Goal: Task Accomplishment & Management: Complete application form

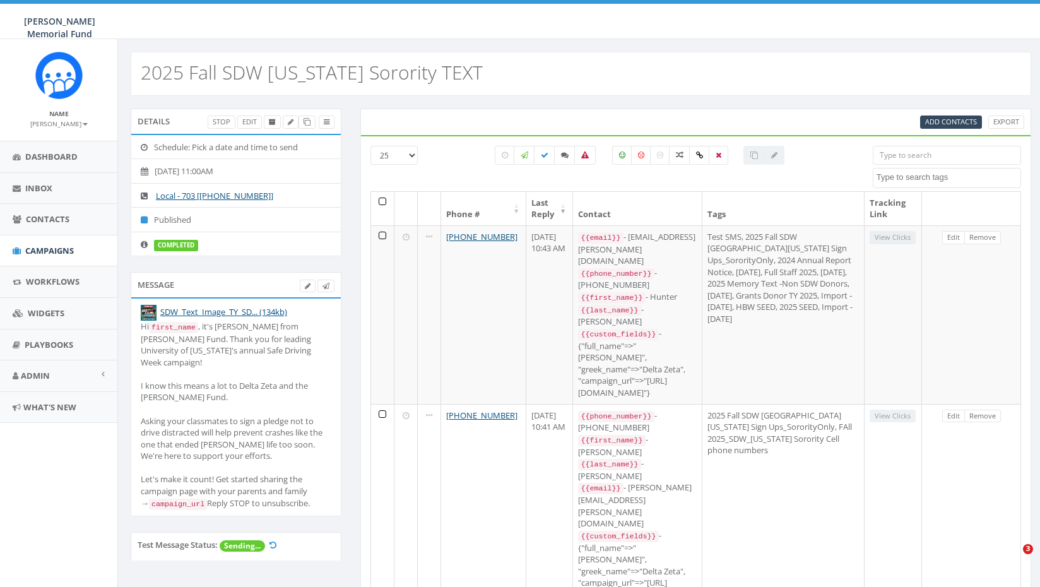
select select
click at [38, 251] on span "Campaigns" at bounding box center [49, 250] width 49 height 11
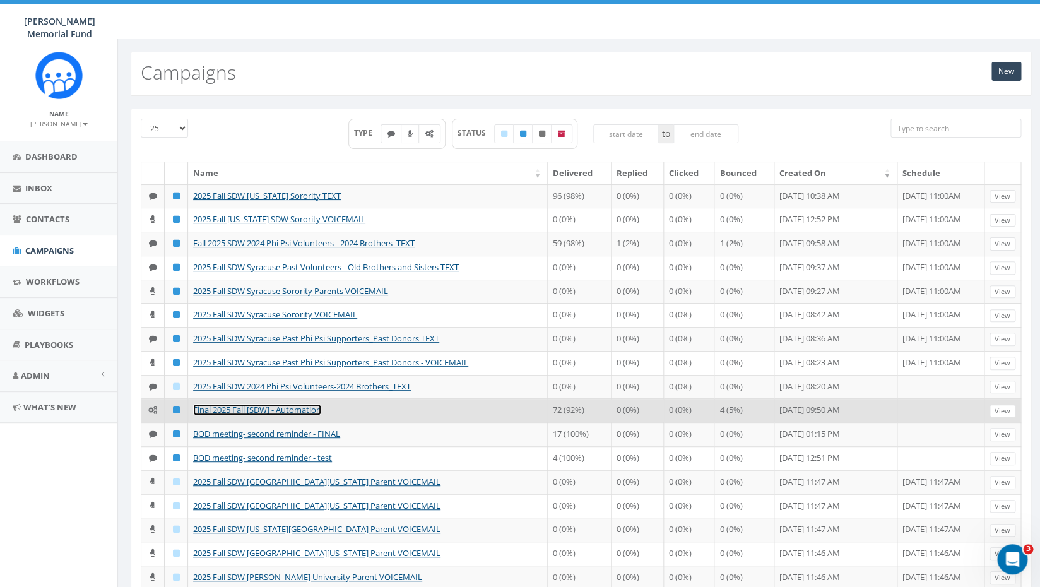
click at [244, 415] on link "Final 2025 Fall [SDW] - Automation" at bounding box center [257, 409] width 128 height 11
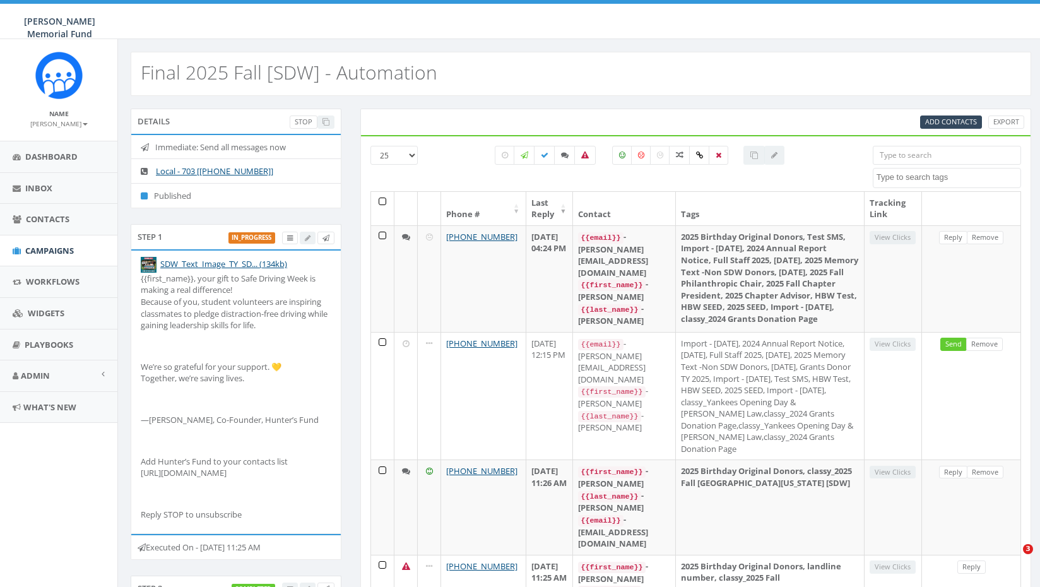
select select
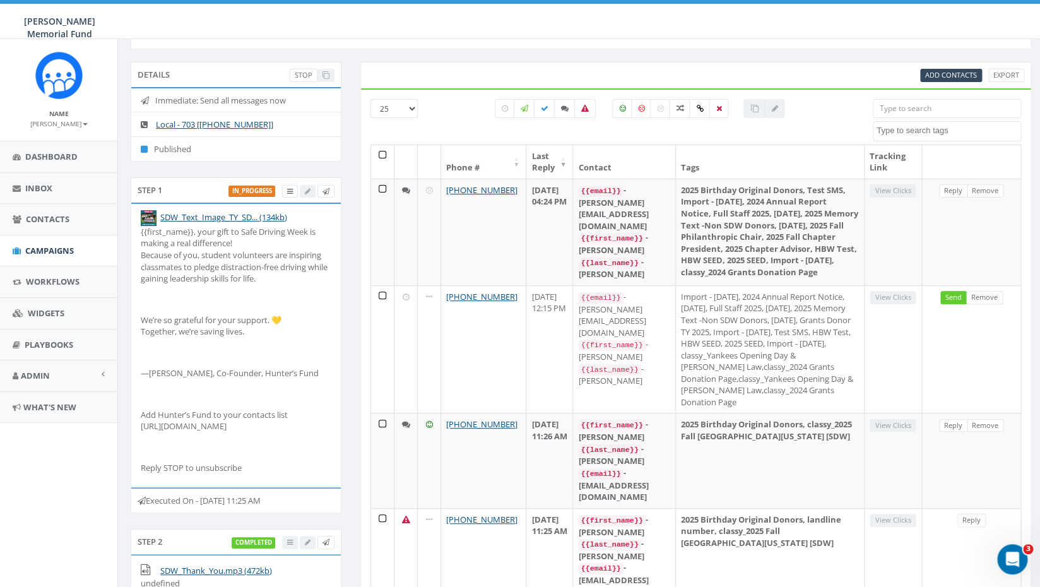
scroll to position [41, 0]
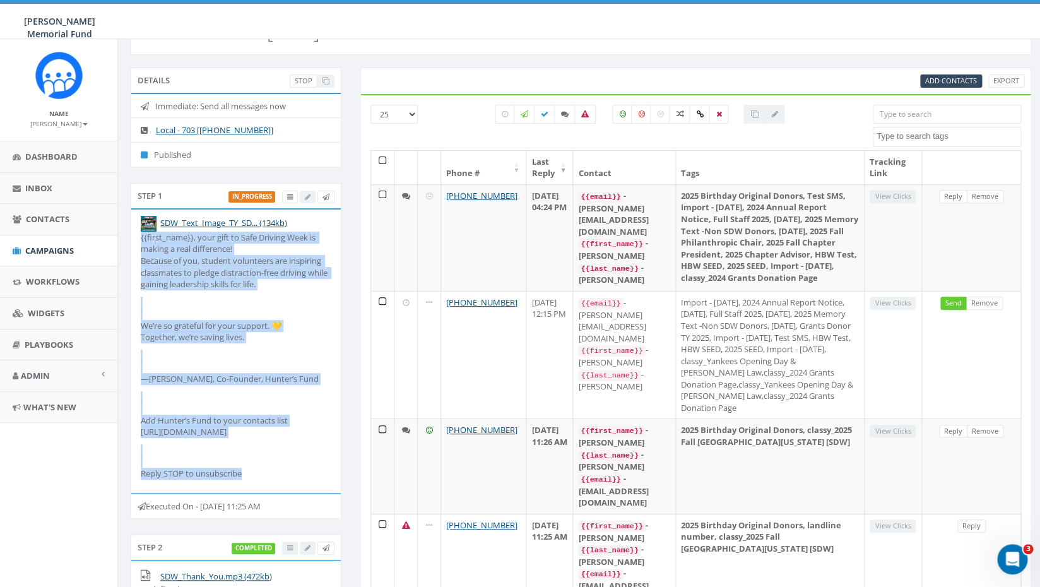
drag, startPoint x: 142, startPoint y: 235, endPoint x: 300, endPoint y: 539, distance: 342.5
click at [300, 492] on li "SDW_Text_Image_TY_SD... (134kb) {{first_name}}, your gift to Safe Driving Week …" at bounding box center [236, 351] width 210 height 283
copy div "{{first_name}}, your gift to Safe Driving Week is making a real difference! Bec…"
click at [55, 250] on span "Campaigns" at bounding box center [49, 250] width 49 height 11
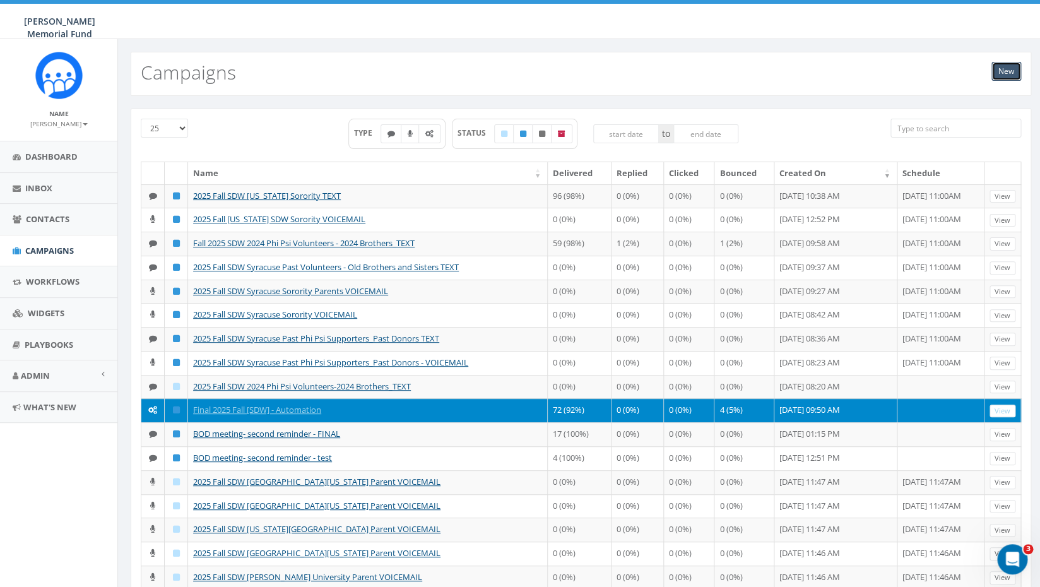
click at [1007, 77] on link "New" at bounding box center [1007, 71] width 30 height 19
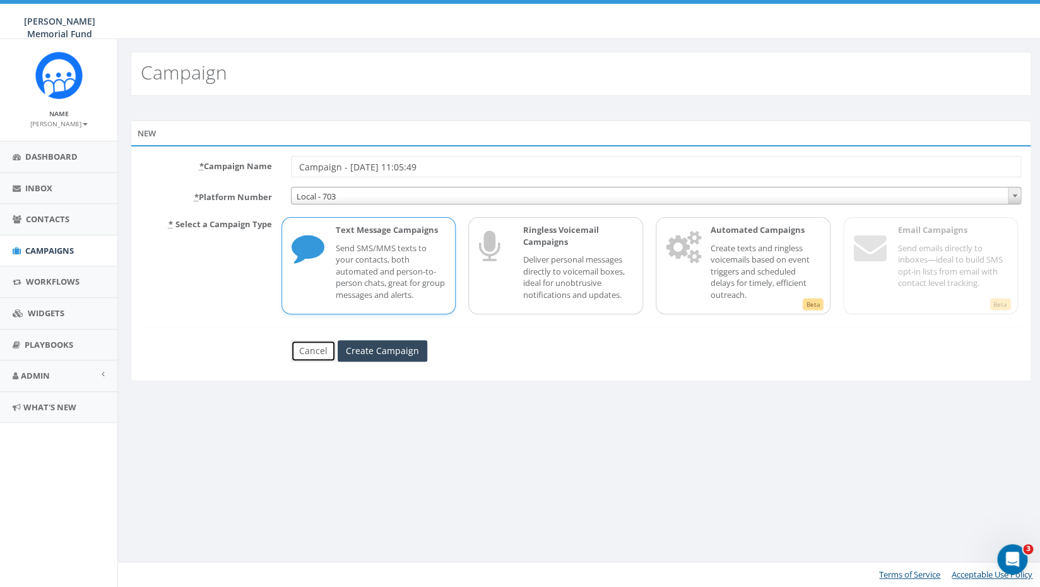
click at [309, 353] on link "Cancel" at bounding box center [313, 350] width 45 height 21
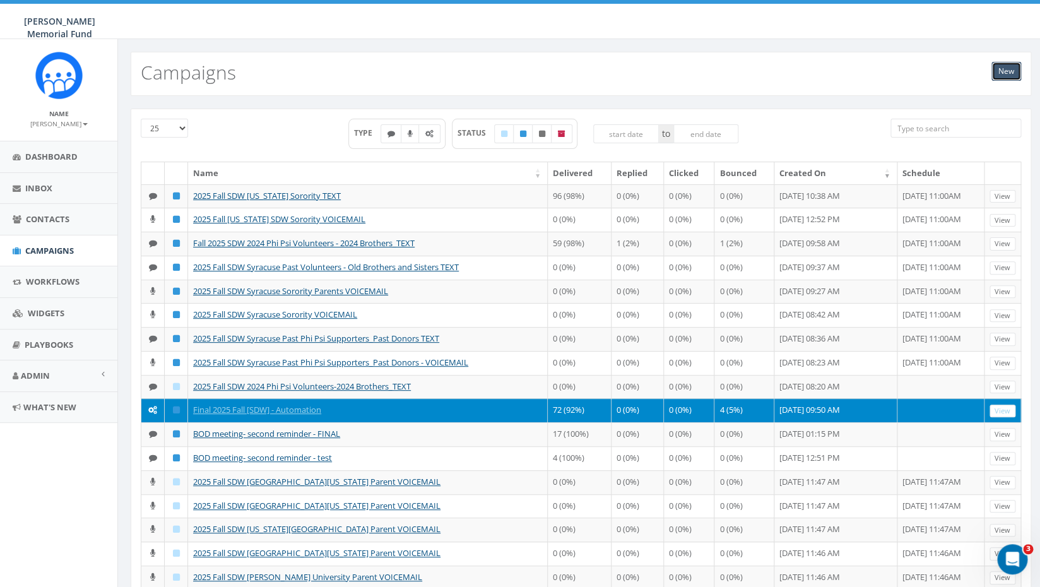
click at [1002, 67] on link "New" at bounding box center [1007, 71] width 30 height 19
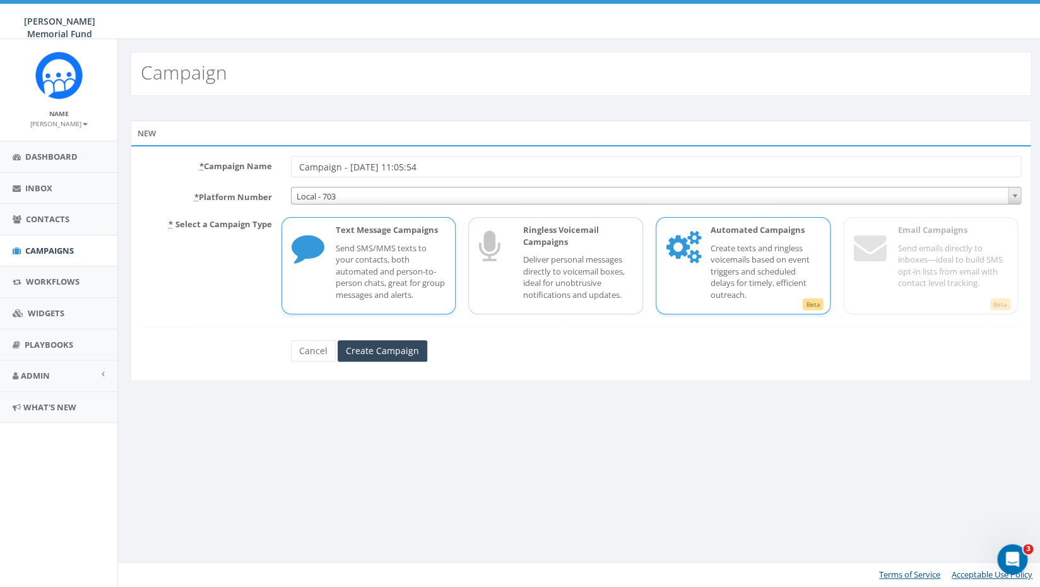
drag, startPoint x: 0, startPoint y: 0, endPoint x: 723, endPoint y: 273, distance: 773.3
click at [723, 273] on p "Create texts and ringless voicemails based on event triggers and scheduled dela…" at bounding box center [765, 271] width 110 height 59
click at [388, 355] on input "Create Campaign" at bounding box center [383, 350] width 90 height 21
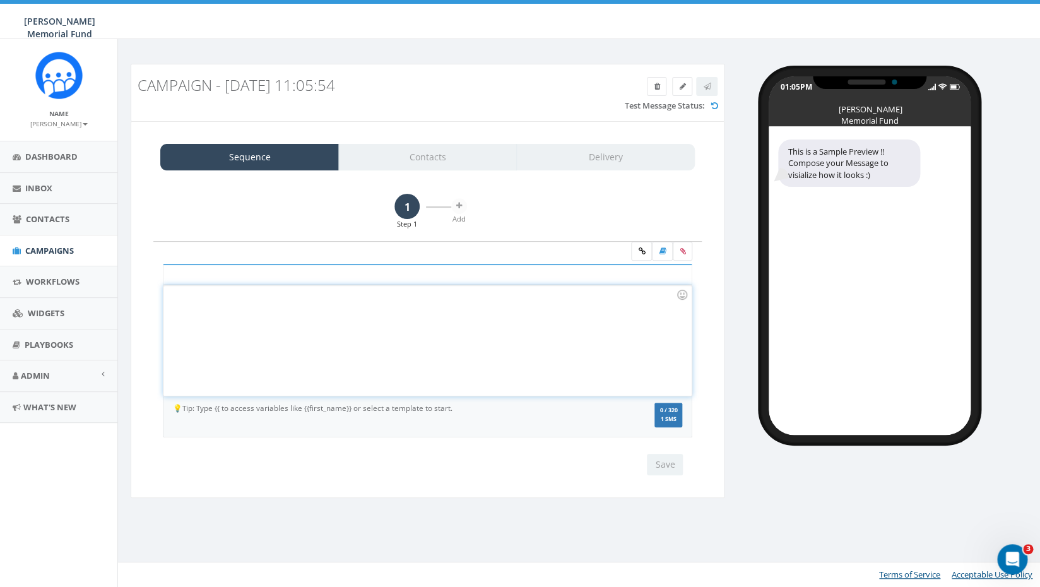
drag, startPoint x: 0, startPoint y: 0, endPoint x: 388, endPoint y: 356, distance: 526.7
click at [388, 356] on div at bounding box center [427, 340] width 528 height 110
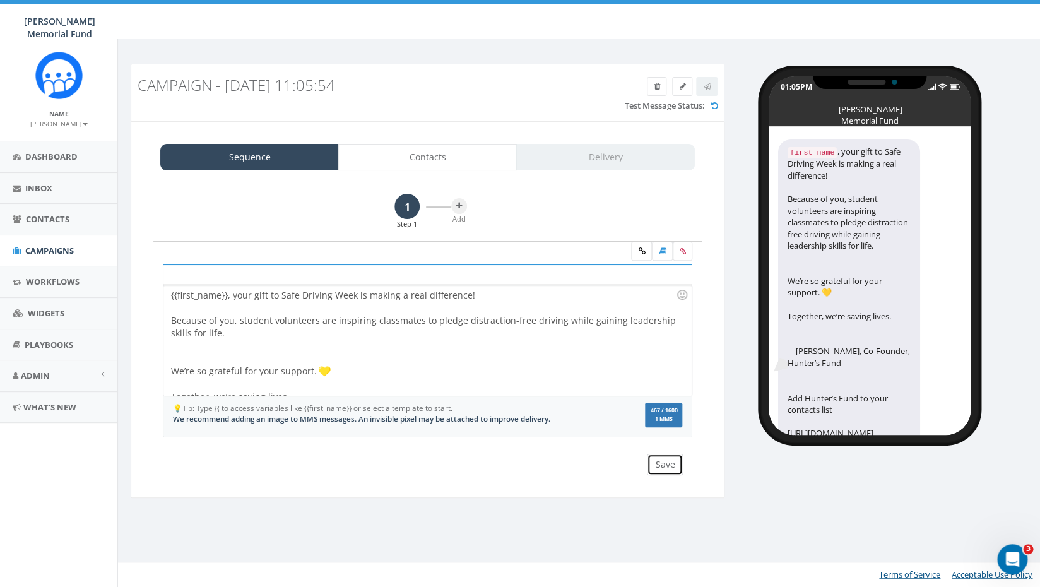
click at [661, 465] on button "Save" at bounding box center [665, 464] width 36 height 21
click at [462, 210] on icon at bounding box center [459, 206] width 6 height 8
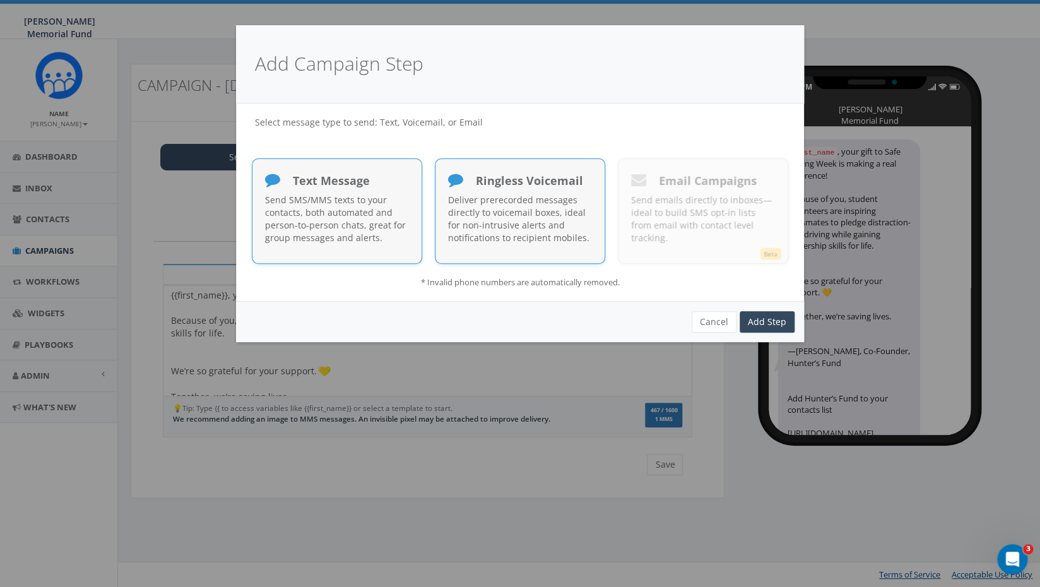
click at [525, 205] on p "Deliver prerecorded messages directly to voicemail boxes, ideal for non-intrusi…" at bounding box center [520, 219] width 144 height 50
click at [762, 323] on link "Add Step" at bounding box center [767, 321] width 55 height 21
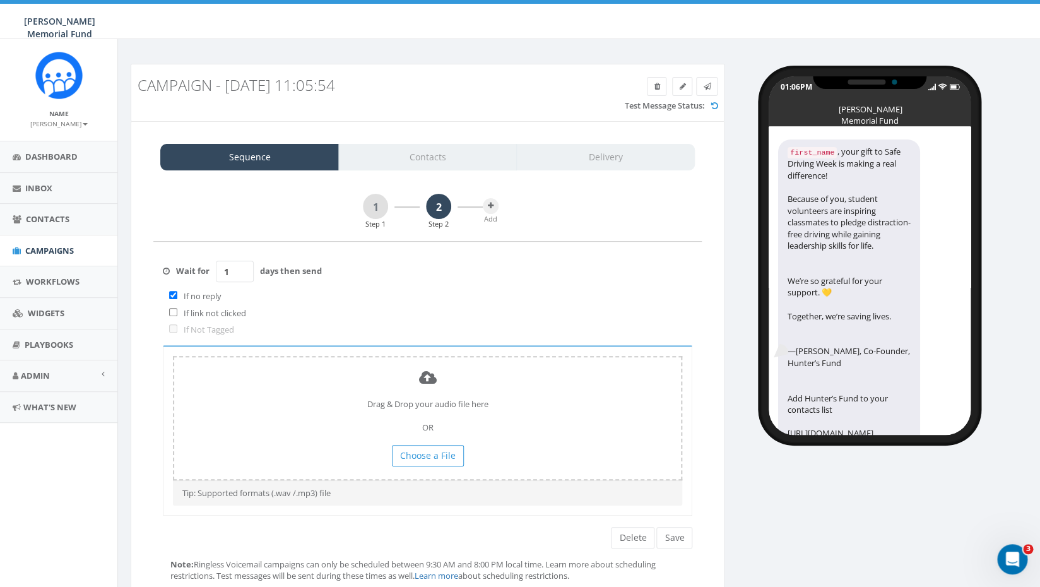
drag, startPoint x: 236, startPoint y: 277, endPoint x: 212, endPoint y: 276, distance: 24.0
click at [216, 276] on input "1" at bounding box center [235, 271] width 38 height 21
type input "0"
click at [175, 297] on input "checkbox" at bounding box center [173, 295] width 8 height 8
checkbox input "false"
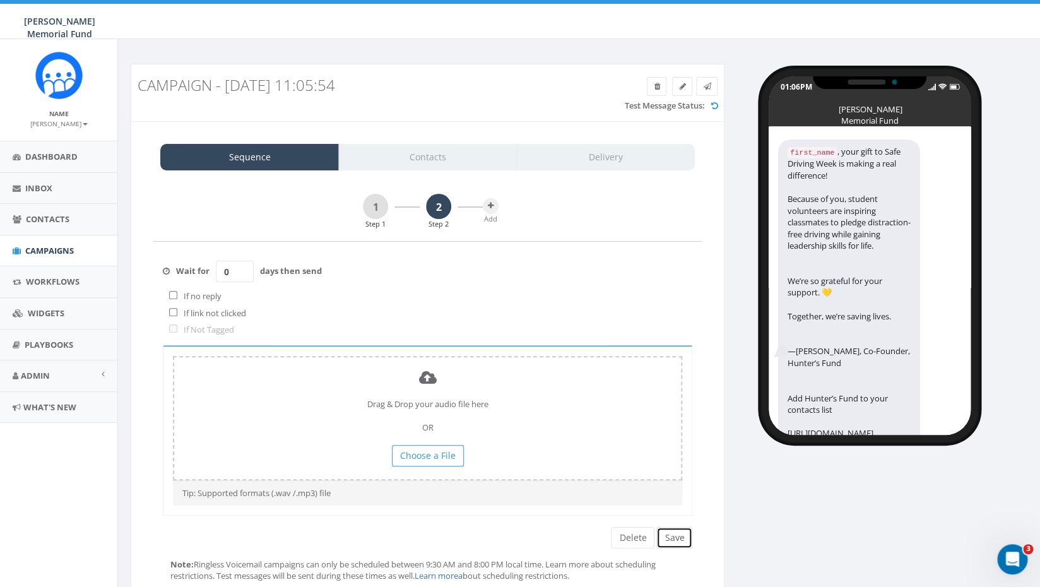
click at [676, 541] on button "Save" at bounding box center [674, 537] width 36 height 21
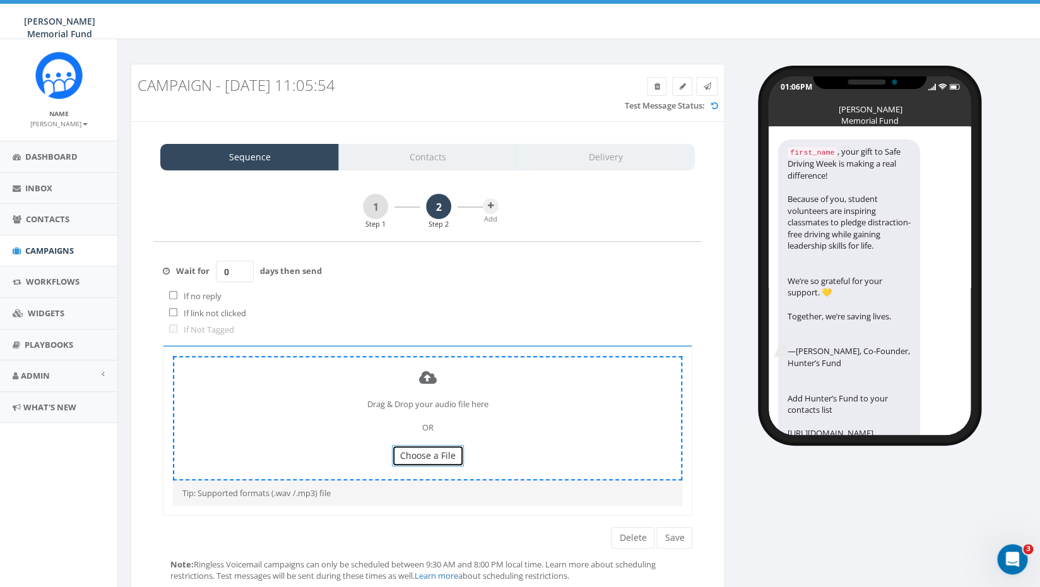
click at [424, 463] on button "Choose a File" at bounding box center [428, 455] width 72 height 21
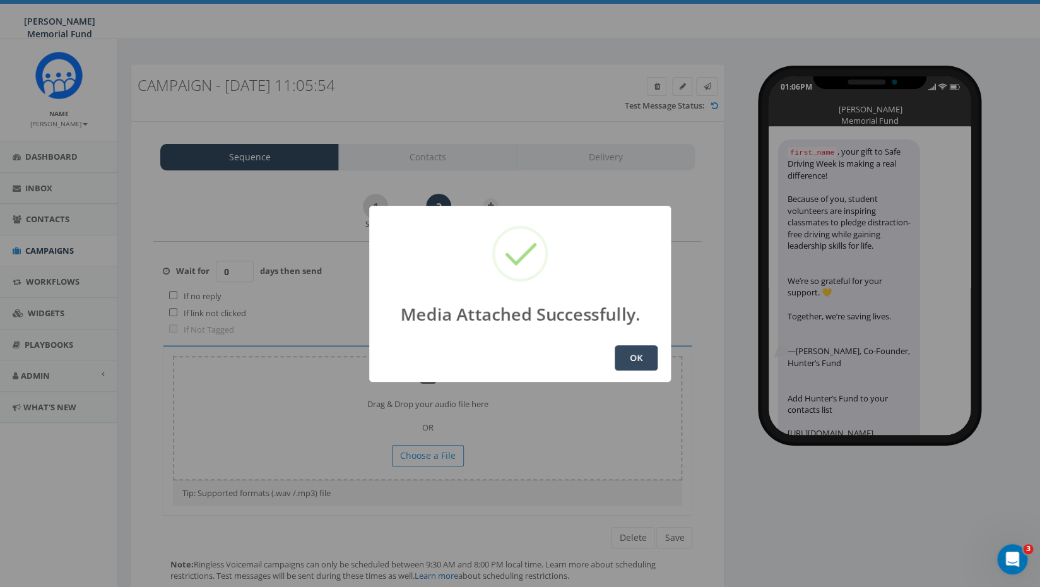
click at [636, 356] on button "OK" at bounding box center [636, 357] width 43 height 25
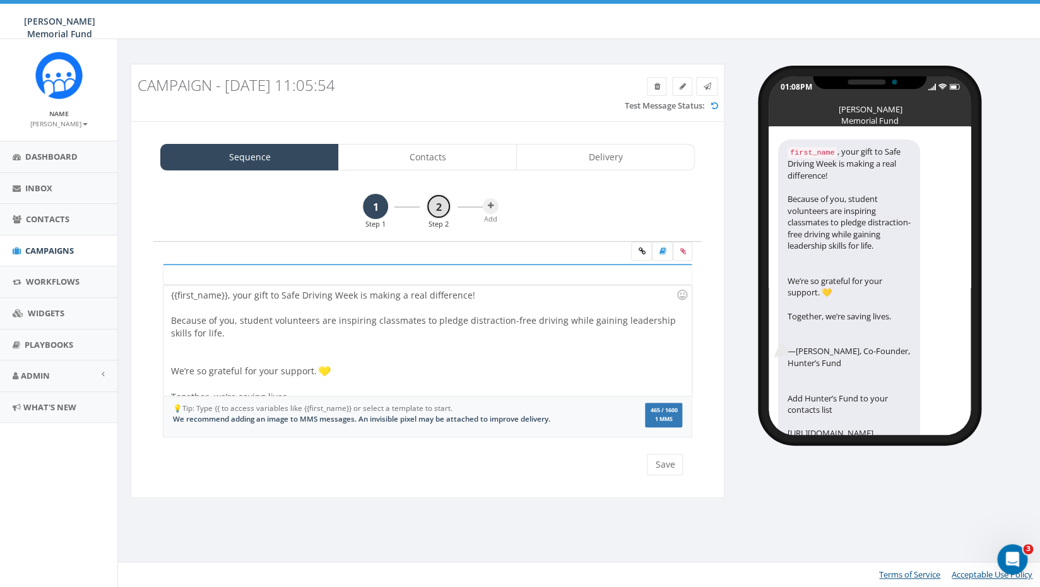
click at [435, 201] on link "2" at bounding box center [438, 206] width 25 height 25
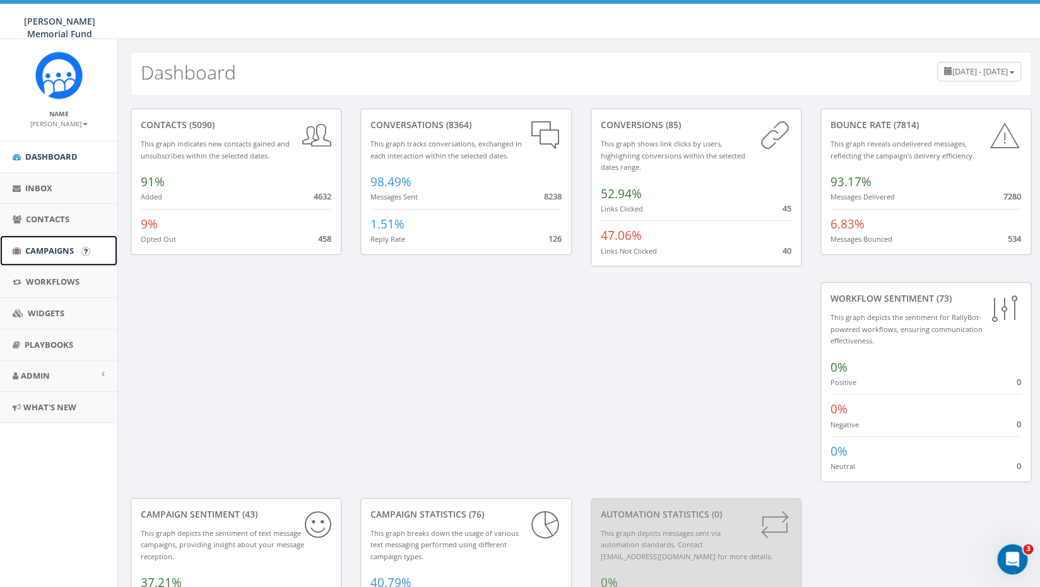
click at [42, 254] on span "Campaigns" at bounding box center [49, 250] width 49 height 11
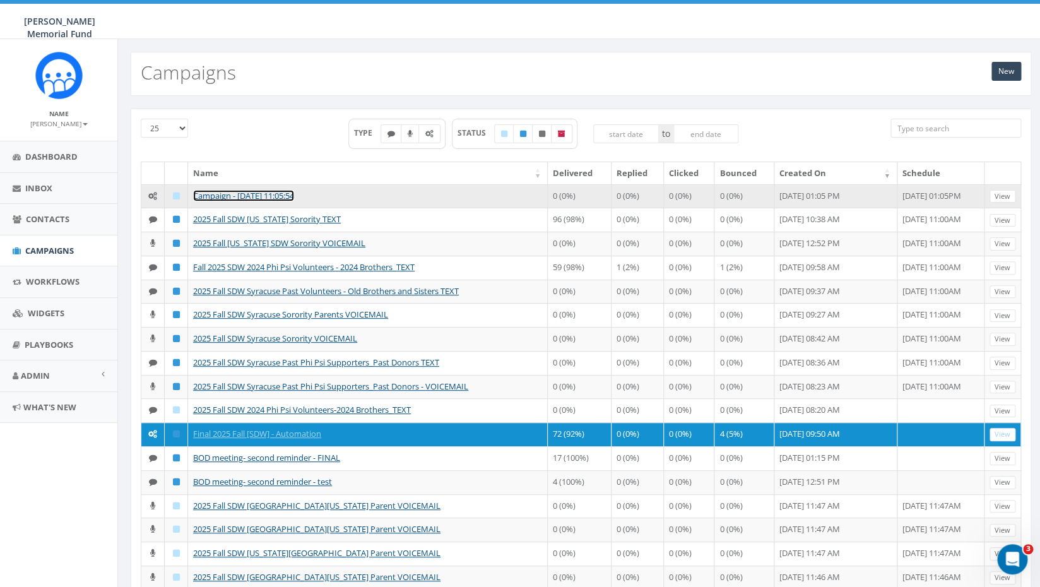
click at [284, 194] on link "Campaign - [DATE] 11:05:54" at bounding box center [243, 195] width 101 height 11
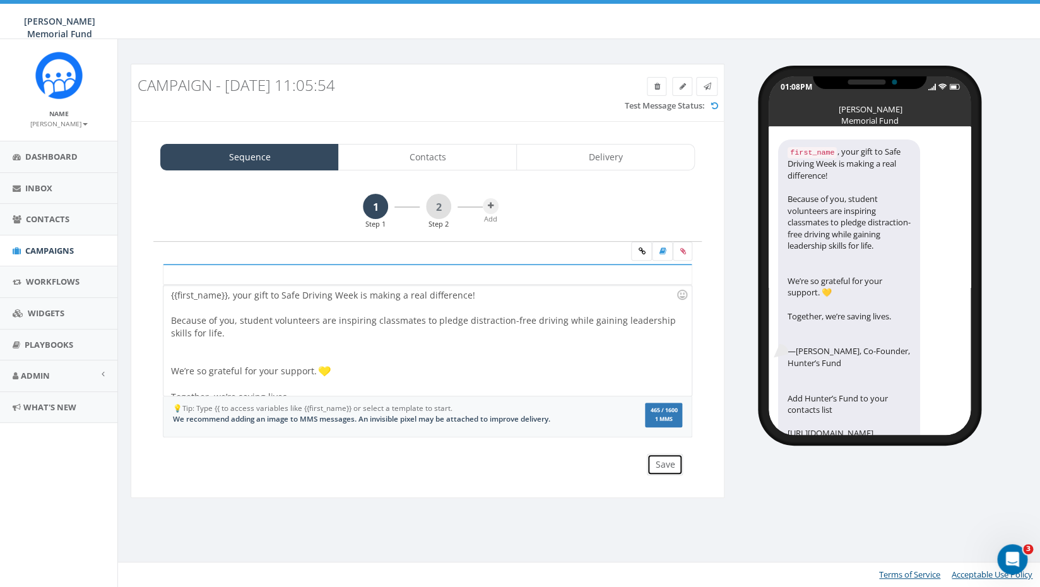
click at [673, 467] on button "Save" at bounding box center [665, 464] width 36 height 21
click at [437, 210] on link "2" at bounding box center [438, 206] width 25 height 25
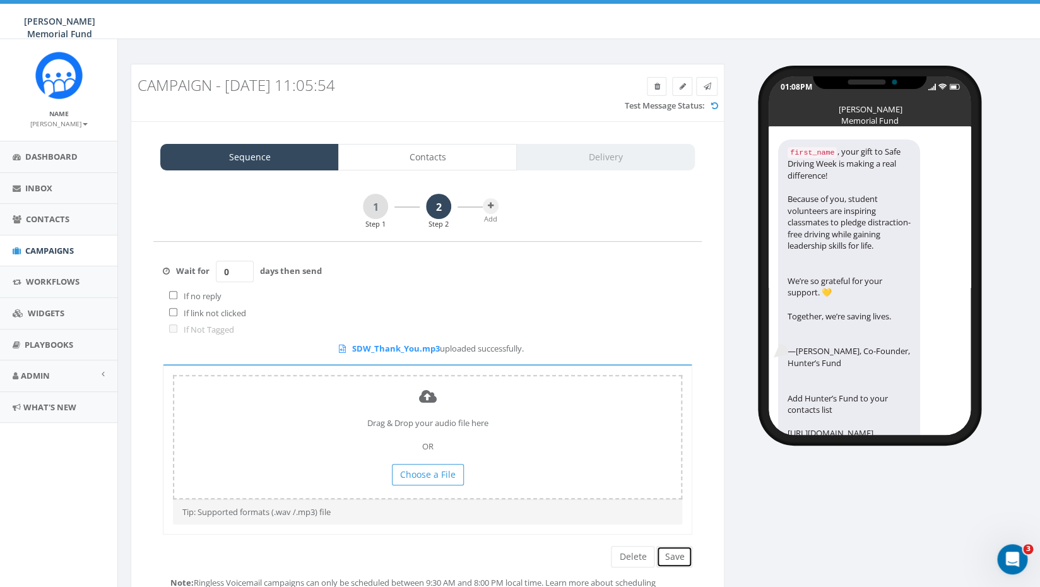
click at [679, 559] on button "Save" at bounding box center [674, 556] width 36 height 21
click at [428, 158] on link "Contacts" at bounding box center [427, 157] width 179 height 27
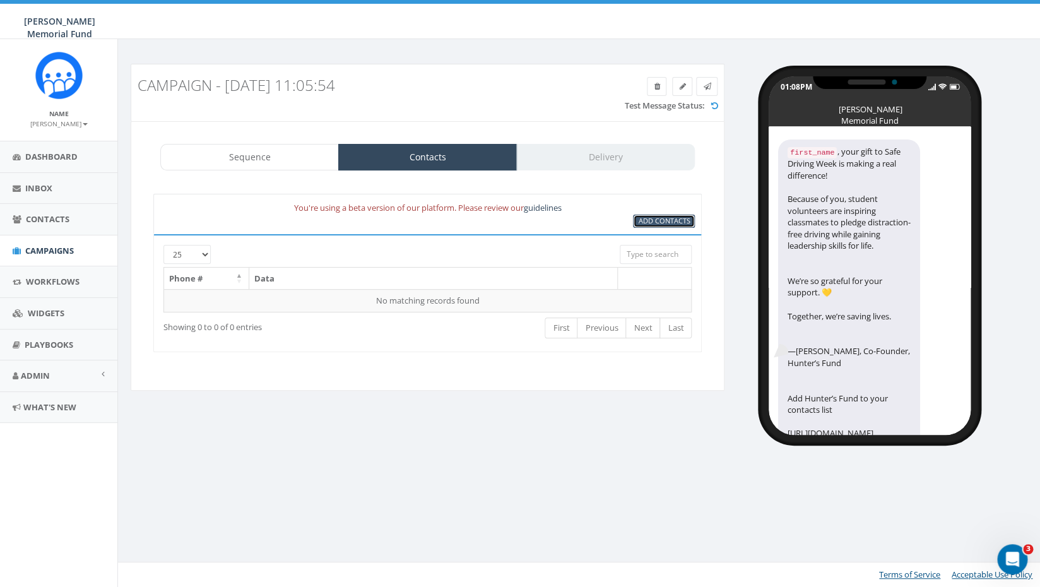
click at [656, 225] on span "Add Contacts" at bounding box center [664, 220] width 52 height 9
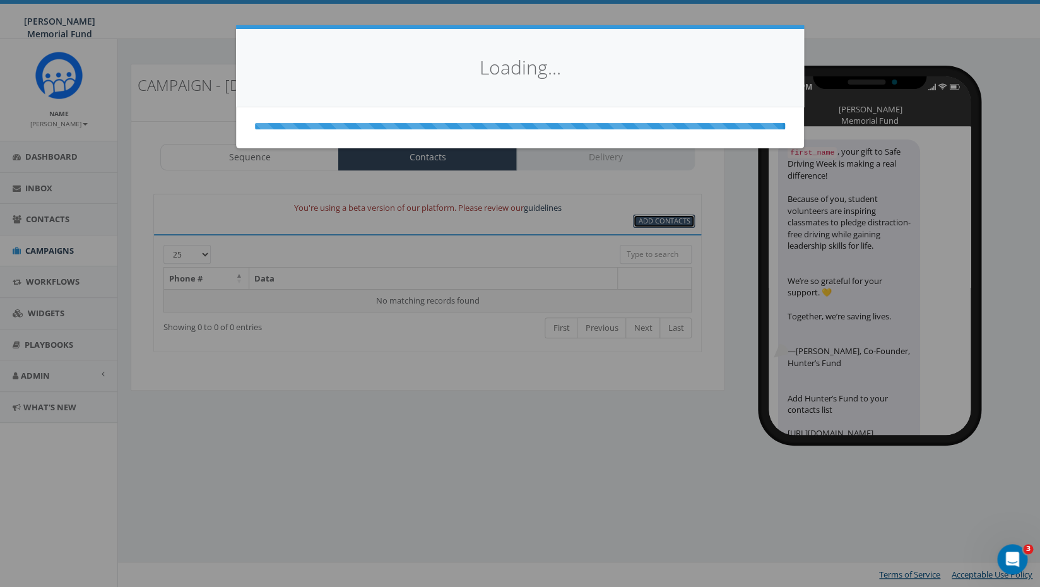
select select
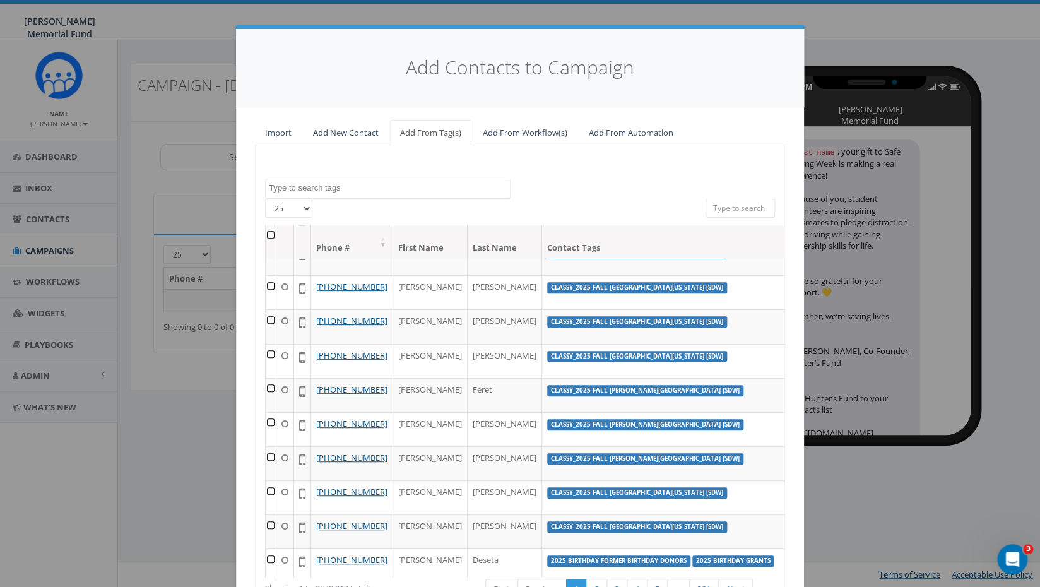
scroll to position [507, 0]
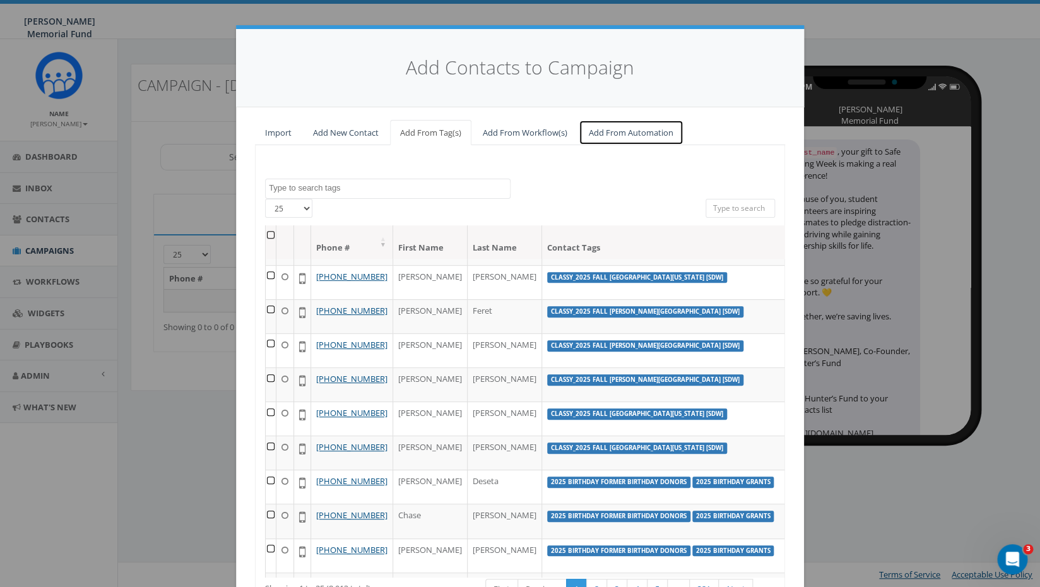
click at [639, 136] on link "Add From Automation" at bounding box center [631, 133] width 105 height 26
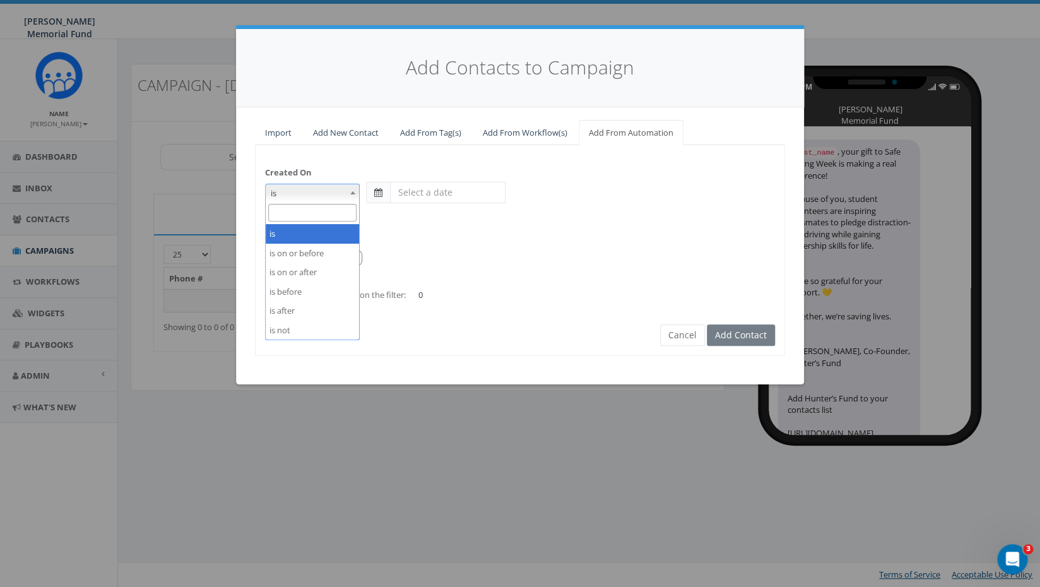
click at [352, 193] on b at bounding box center [352, 192] width 5 height 3
select select "is on or after"
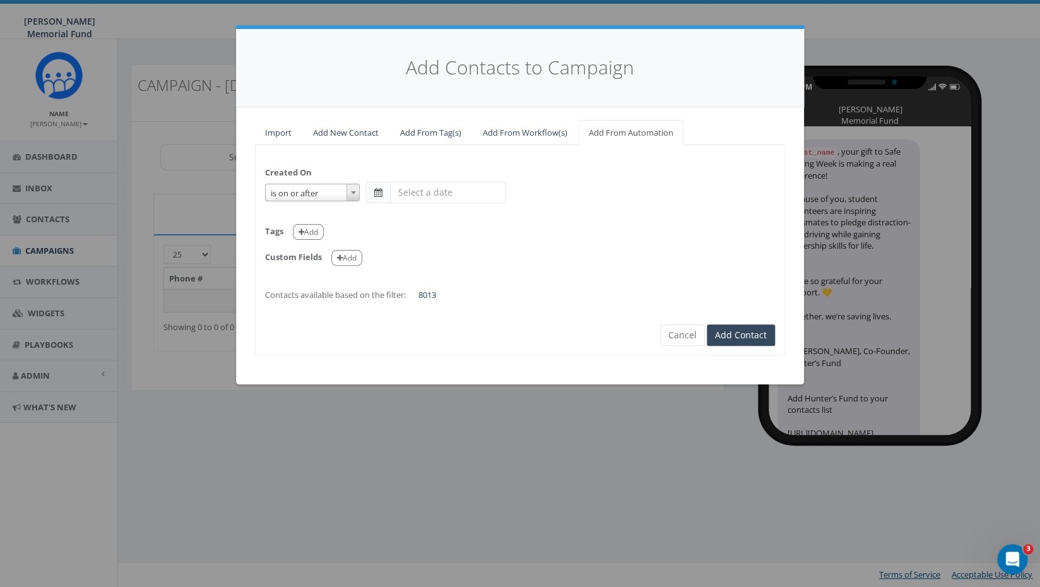
click at [439, 196] on input "text" at bounding box center [448, 192] width 116 height 21
click at [401, 222] on th "«" at bounding box center [402, 217] width 19 height 19
click at [420, 273] on td "4" at bounding box center [421, 273] width 19 height 19
type input "2025-08-04"
click at [594, 283] on div "Created On is is on or before is on or after is before is after is not is on or…" at bounding box center [520, 228] width 529 height 146
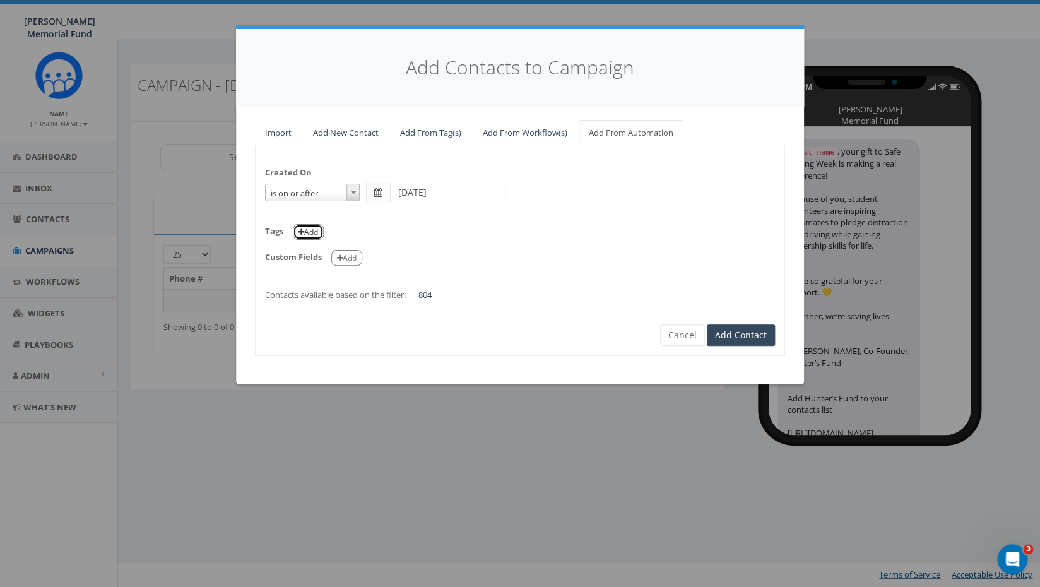
click at [306, 233] on button "Add" at bounding box center [308, 232] width 31 height 16
select select
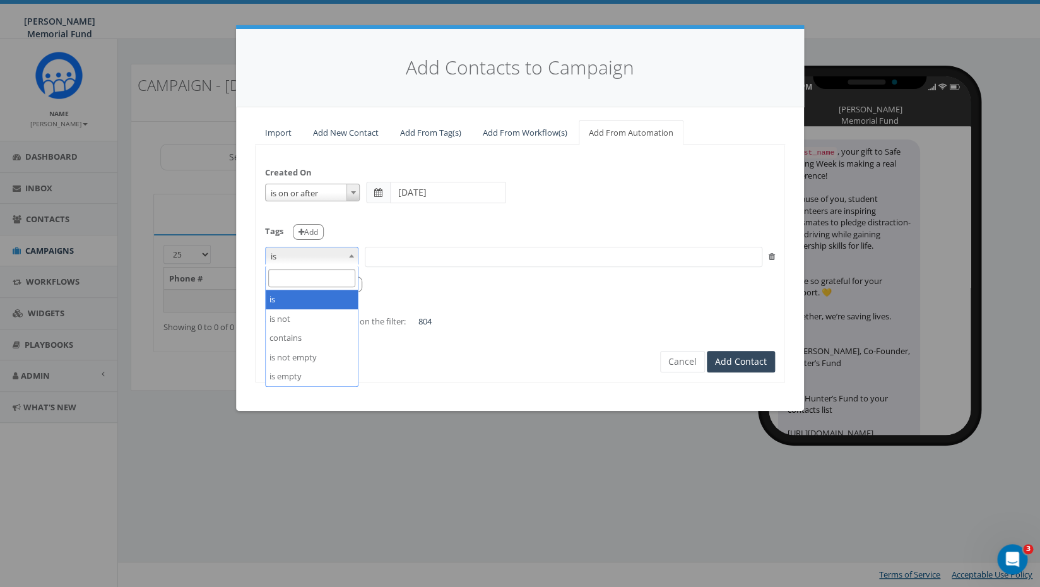
click at [353, 258] on span at bounding box center [351, 255] width 13 height 16
select select "contains"
click at [444, 263] on span at bounding box center [564, 257] width 398 height 20
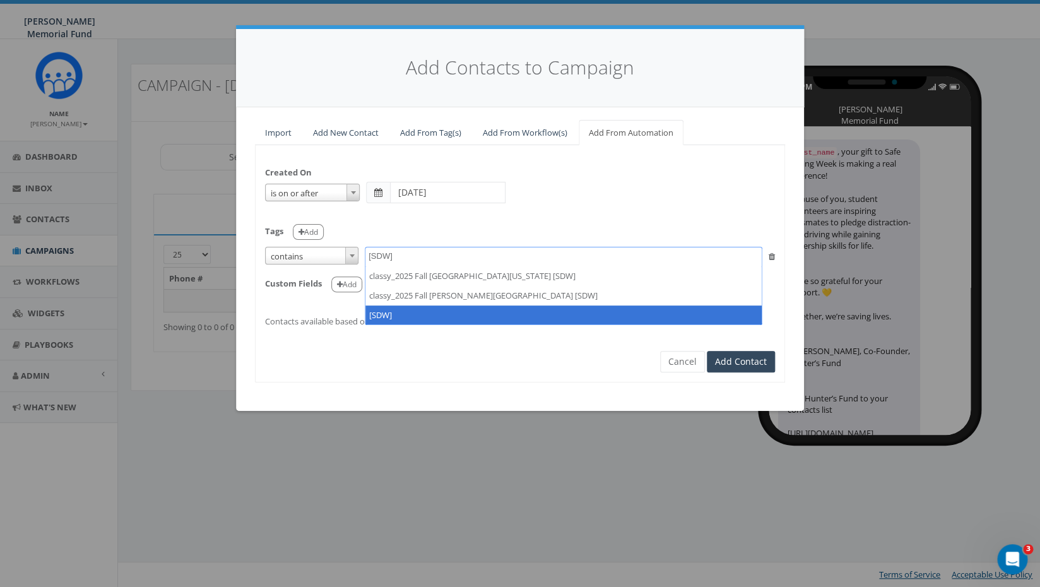
type textarea "[SDW]"
select select "[SDW]"
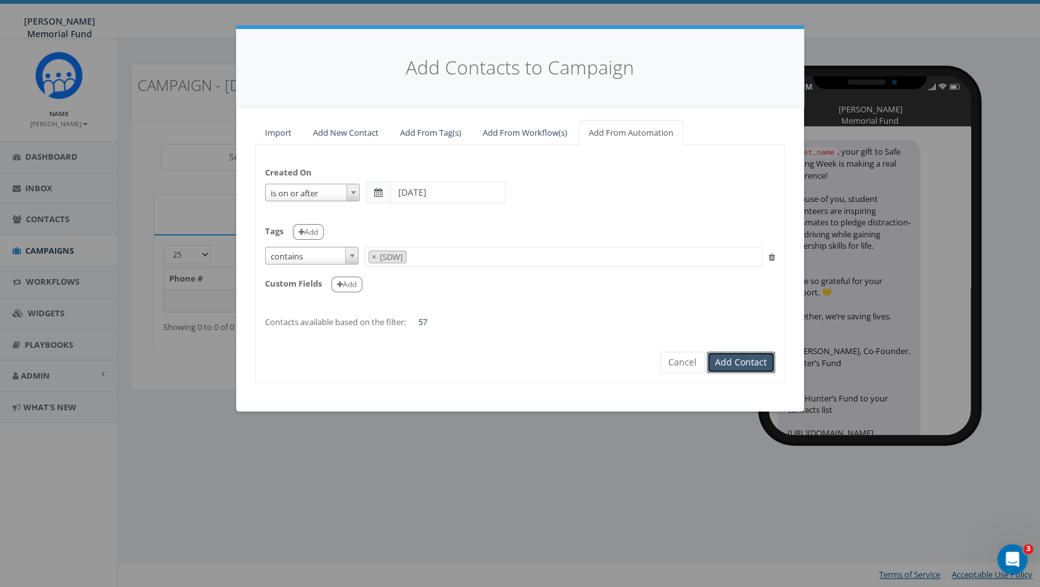
click at [742, 359] on button "Add Contact" at bounding box center [741, 362] width 68 height 21
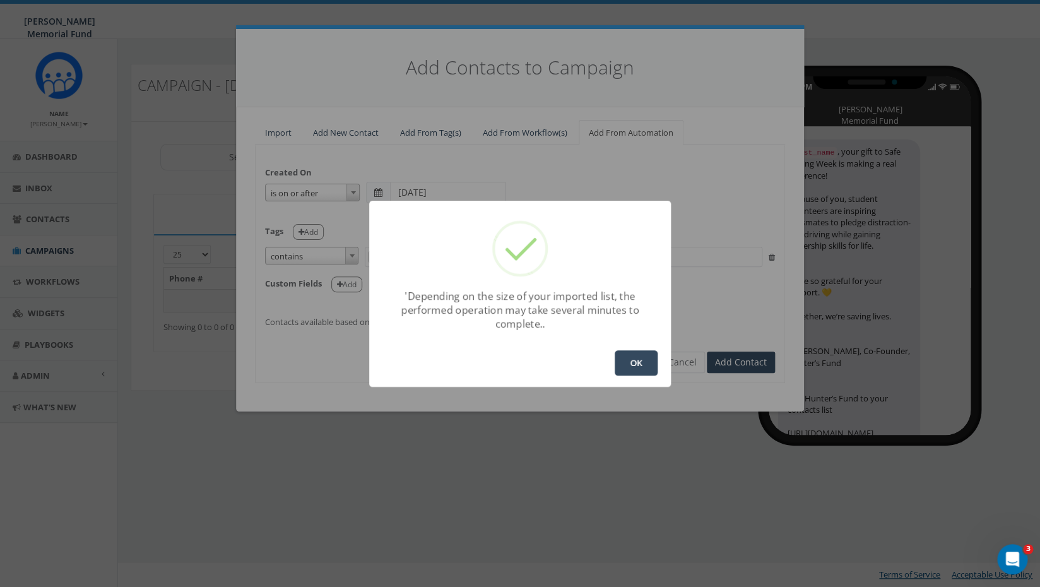
click at [639, 365] on button "OK" at bounding box center [636, 362] width 43 height 25
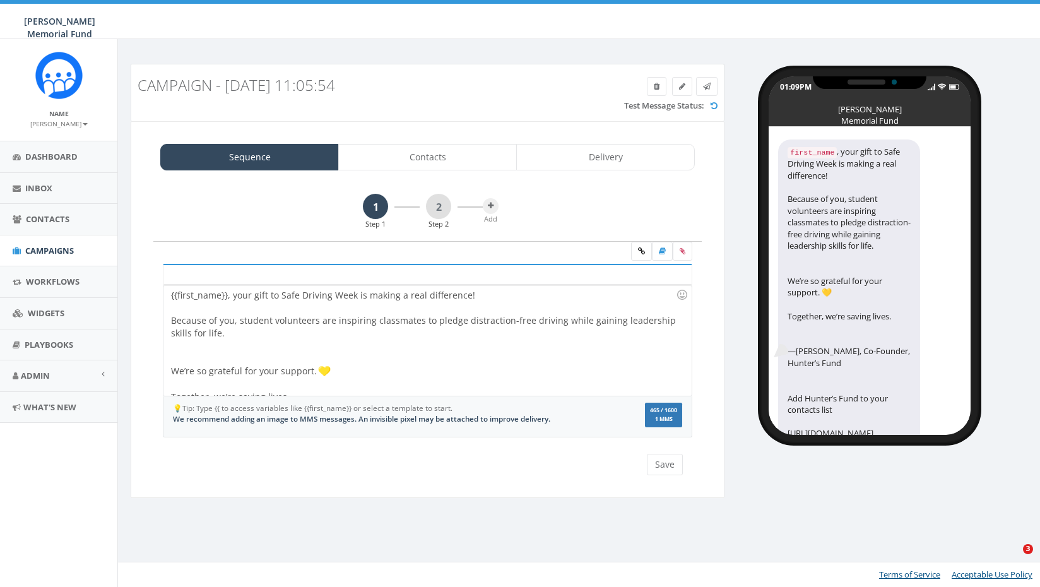
select select
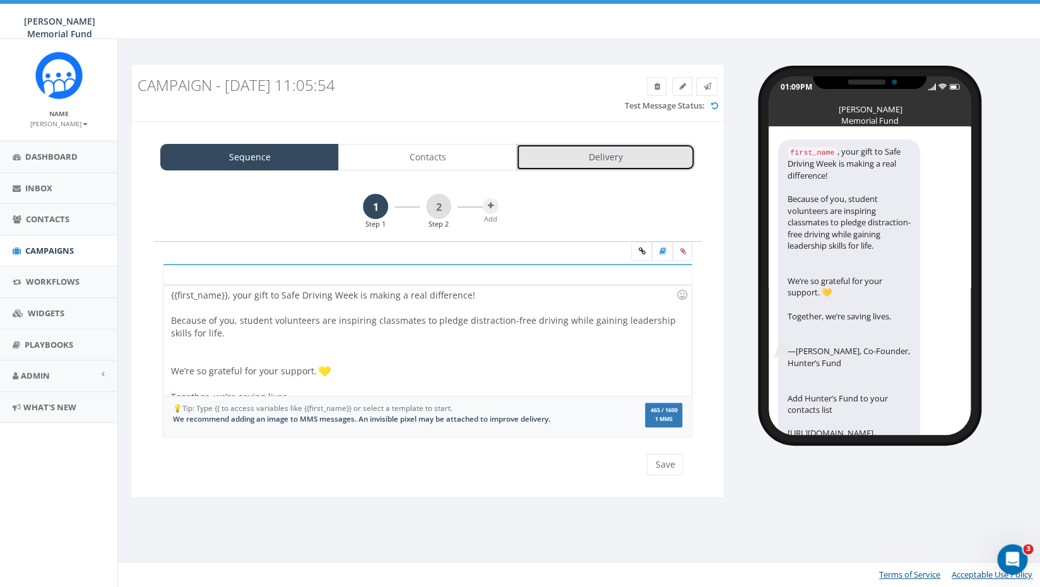
click at [604, 154] on link "Delivery" at bounding box center [605, 157] width 179 height 27
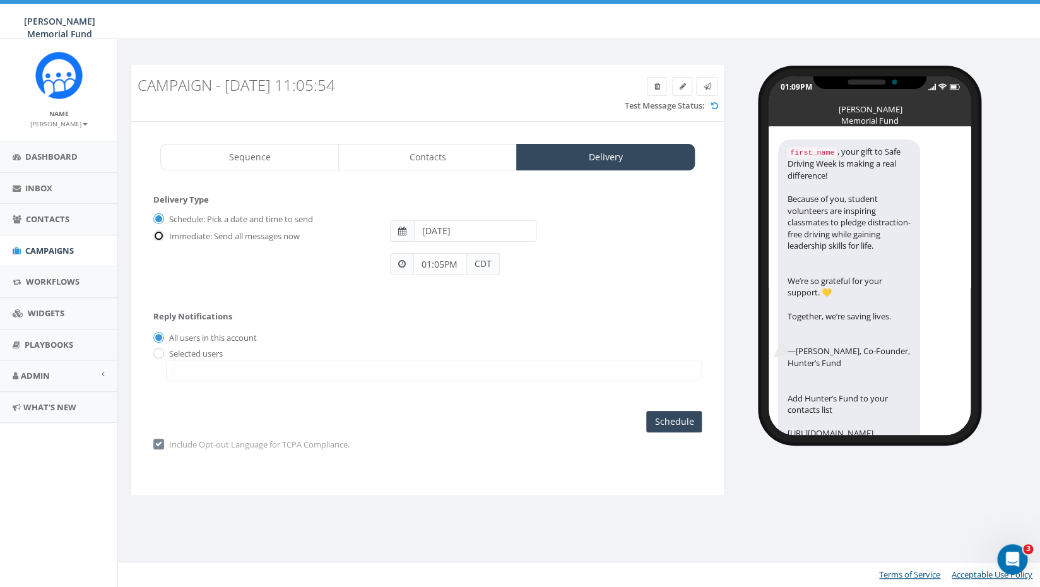
click at [159, 239] on input "Immediate: Send all messages now" at bounding box center [157, 237] width 8 height 8
radio input "true"
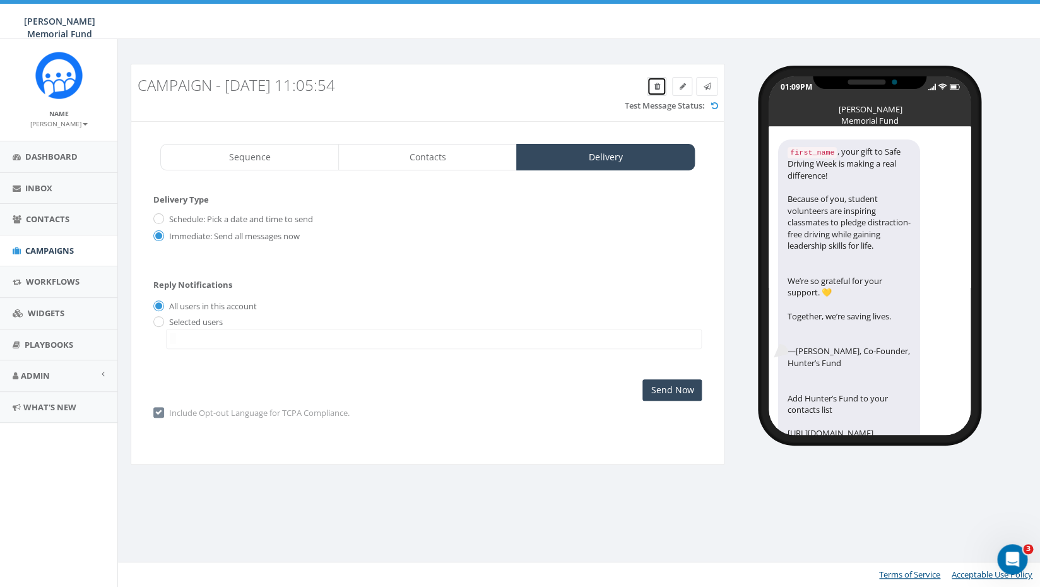
click at [657, 88] on icon at bounding box center [657, 87] width 6 height 8
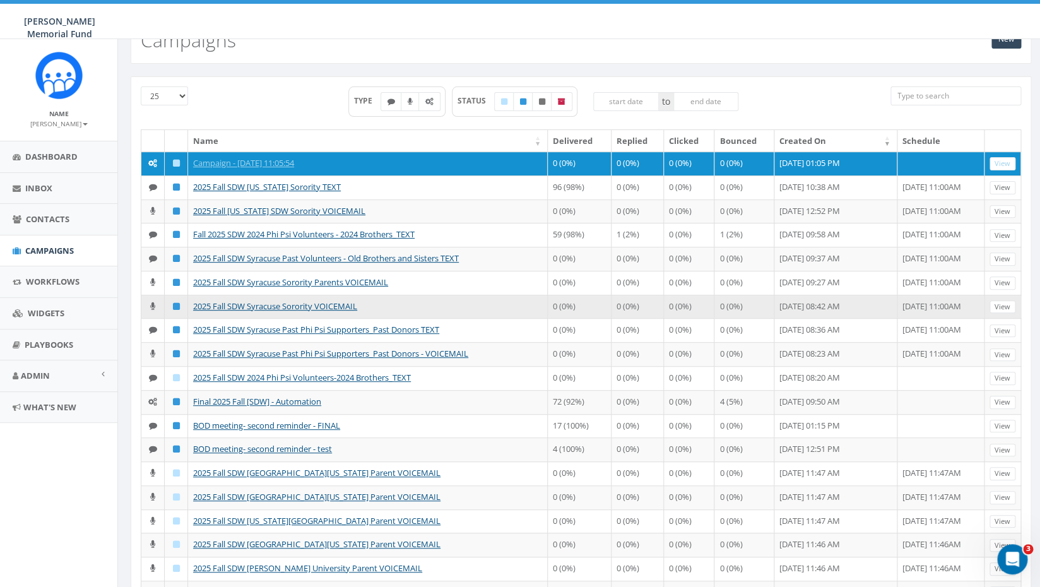
scroll to position [79, 0]
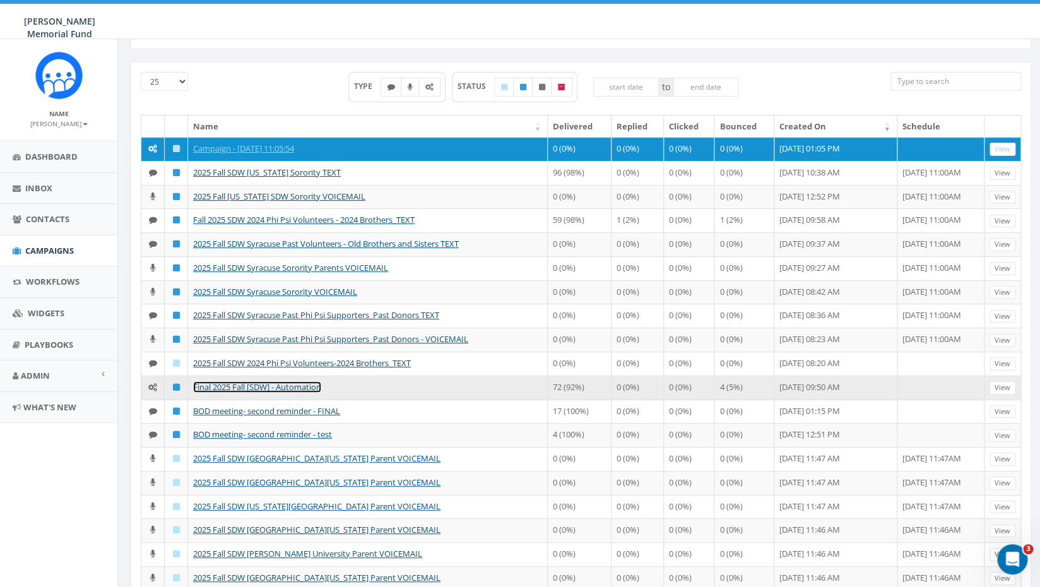
click at [254, 393] on link "Final 2025 Fall [SDW] - Automation" at bounding box center [257, 386] width 128 height 11
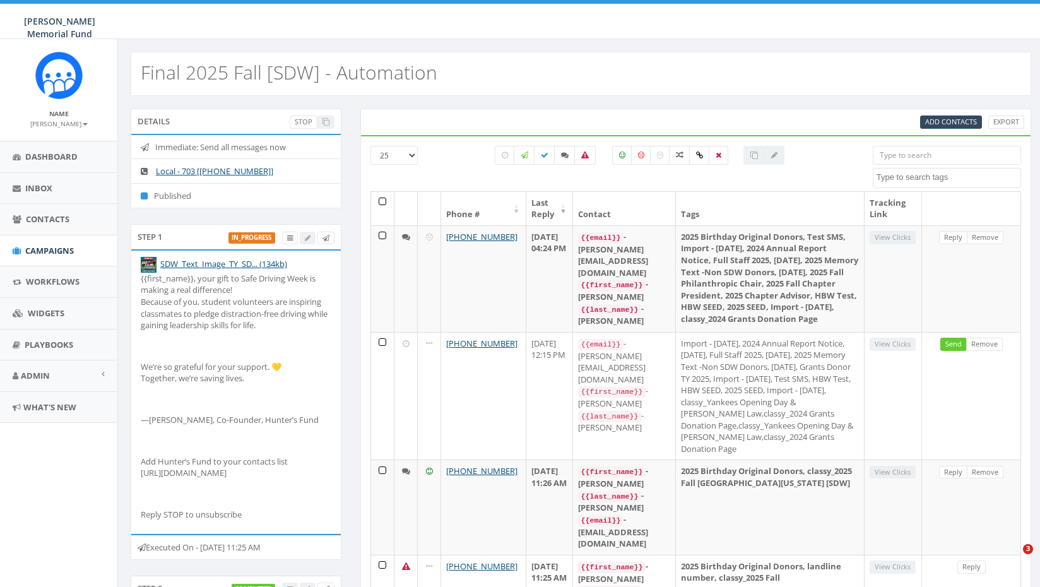
select select
click at [42, 251] on span "Campaigns" at bounding box center [49, 250] width 49 height 11
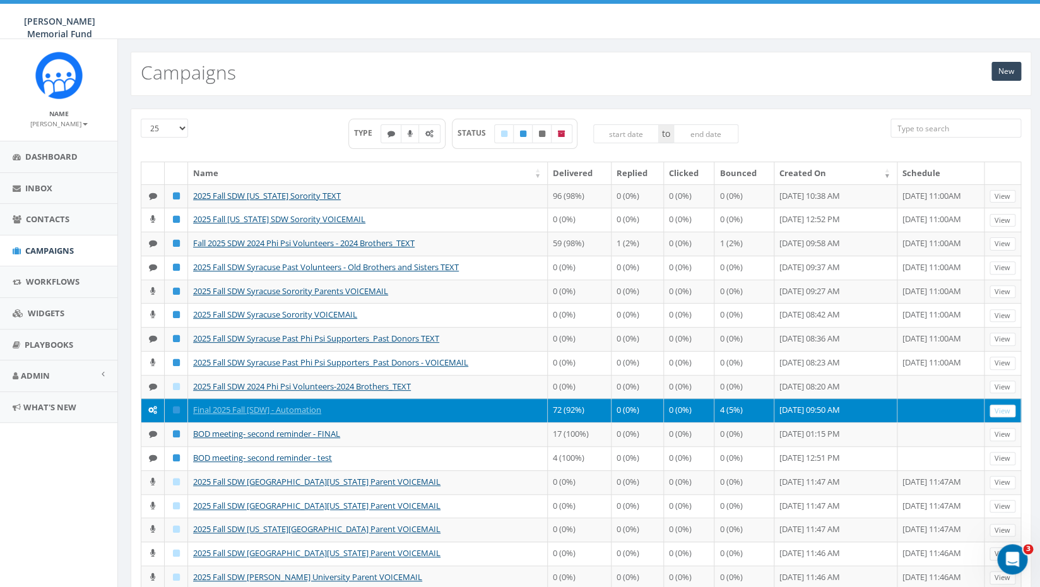
click at [920, 131] on input "search" at bounding box center [956, 128] width 131 height 19
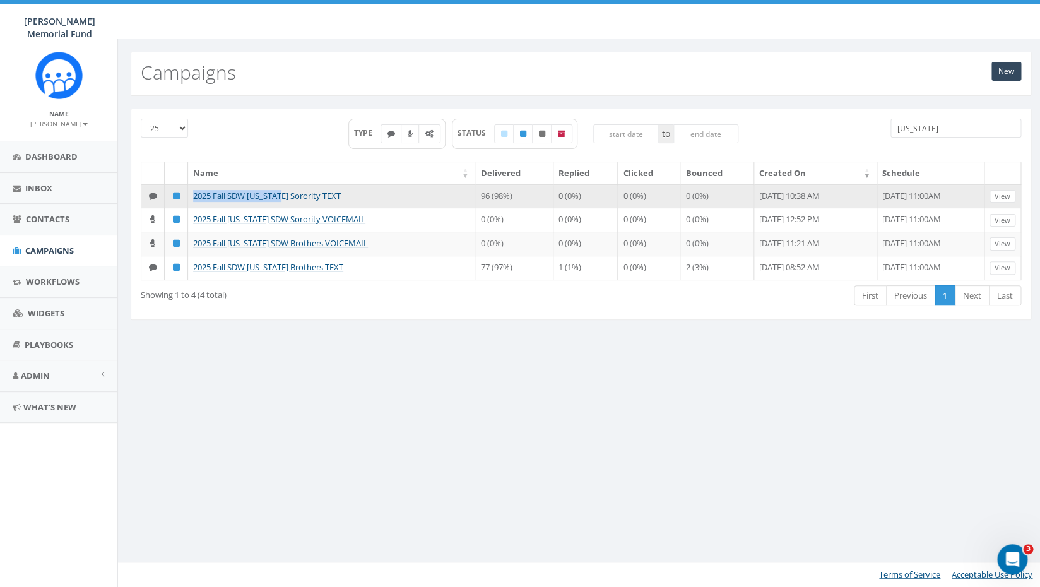
drag, startPoint x: 186, startPoint y: 196, endPoint x: 285, endPoint y: 197, distance: 99.1
click at [285, 197] on tr "2025 Fall SDW [US_STATE] Sorority TEXT 96 (98%) 0 (0%) 0 (0%) 0 (0%) [DATE] 10:…" at bounding box center [581, 196] width 880 height 24
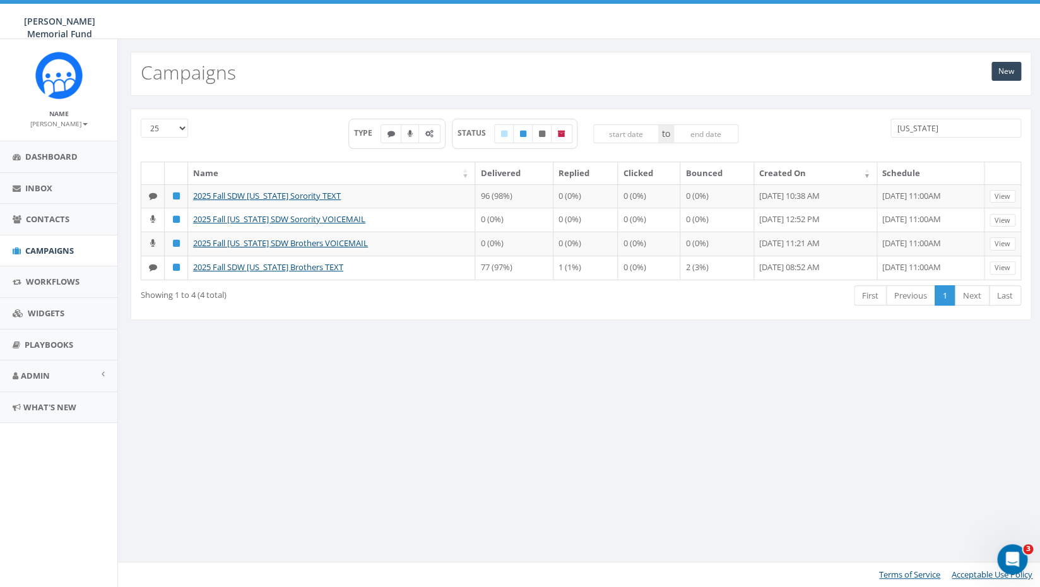
click at [957, 129] on input "[US_STATE]" at bounding box center [956, 128] width 131 height 19
type input "a"
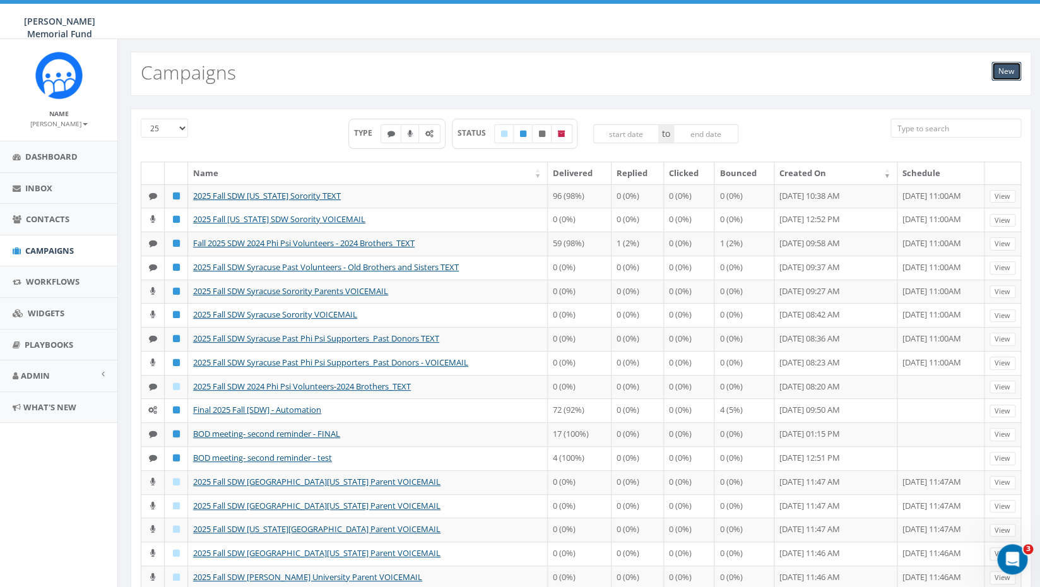
click at [1007, 66] on link "New" at bounding box center [1007, 71] width 30 height 19
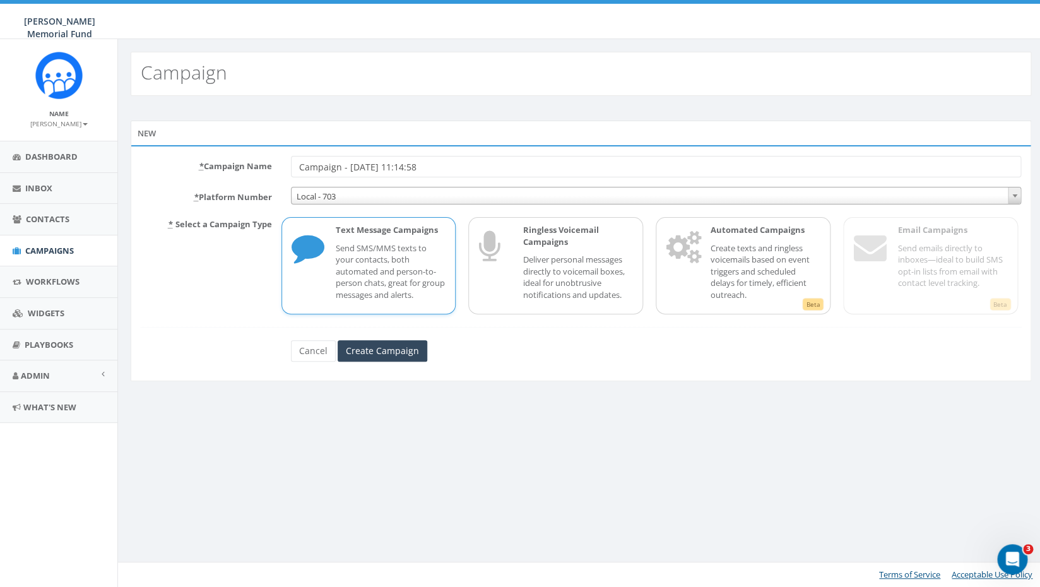
drag, startPoint x: 449, startPoint y: 170, endPoint x: 252, endPoint y: 171, distance: 197.6
click at [291, 171] on input "Campaign - [DATE] 11:14:58" at bounding box center [656, 166] width 731 height 21
type input "2025 Birthday Former Birthday Donors TEXT"
click at [302, 353] on link "Cancel" at bounding box center [313, 350] width 45 height 21
